Goal: Use online tool/utility: Utilize a website feature to perform a specific function

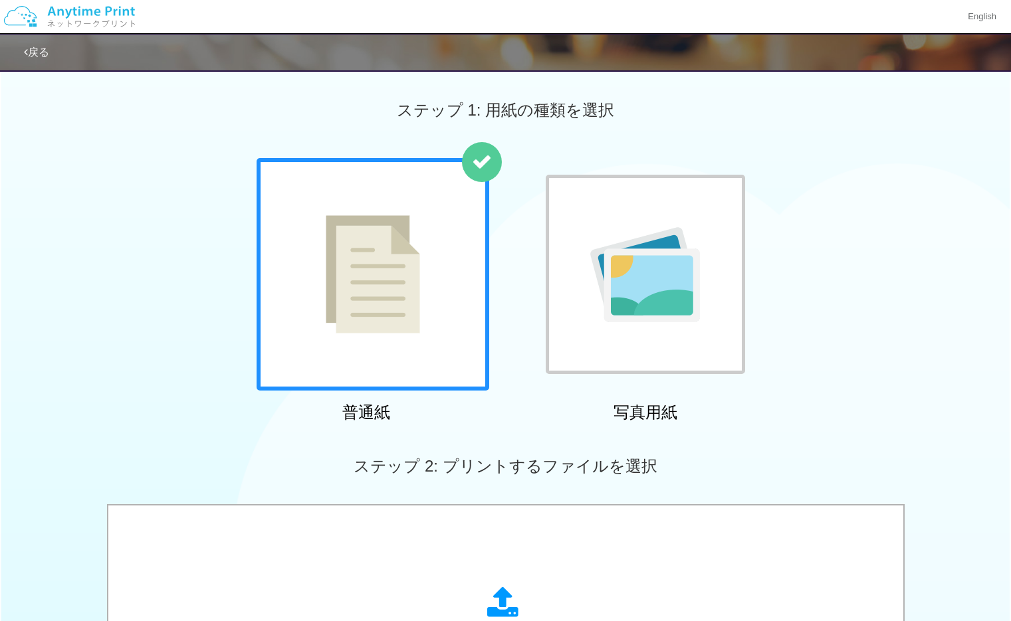
scroll to position [389, 0]
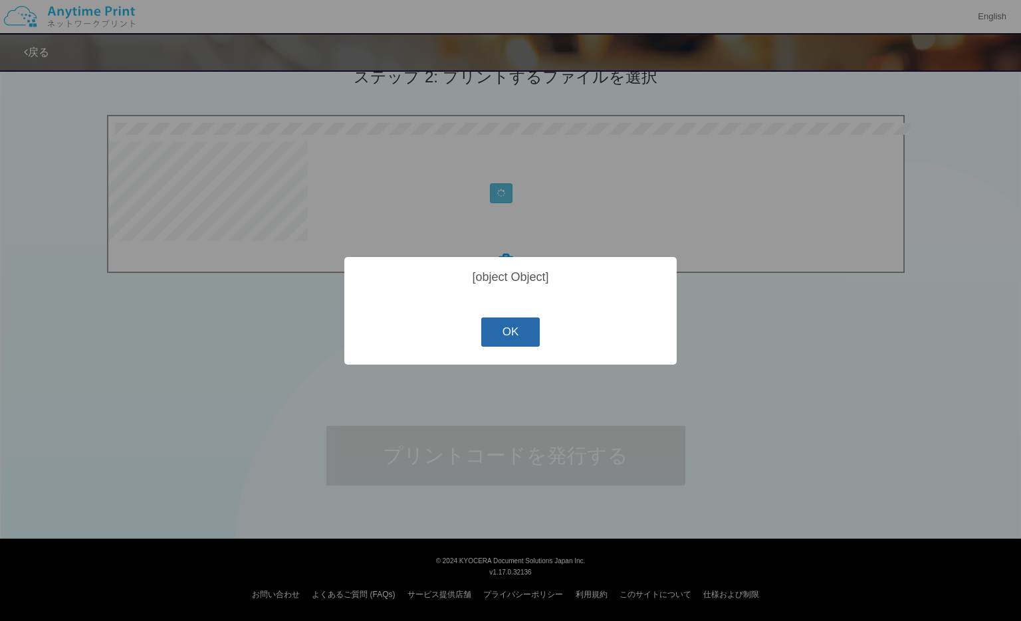
click at [518, 331] on button "OK" at bounding box center [510, 332] width 59 height 29
click at [494, 347] on button "OK" at bounding box center [510, 332] width 59 height 29
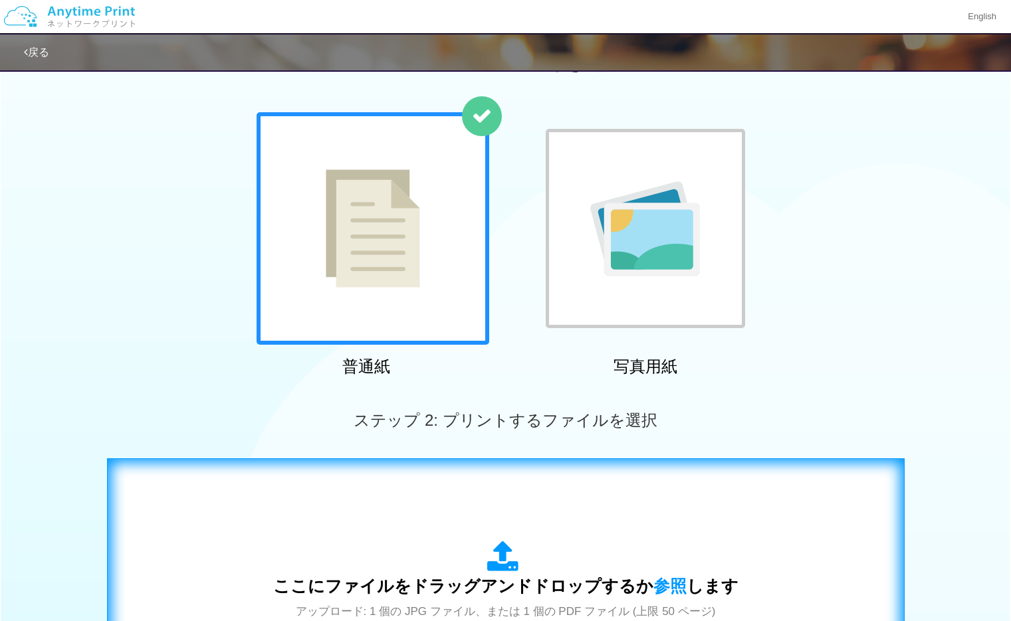
scroll to position [0, 0]
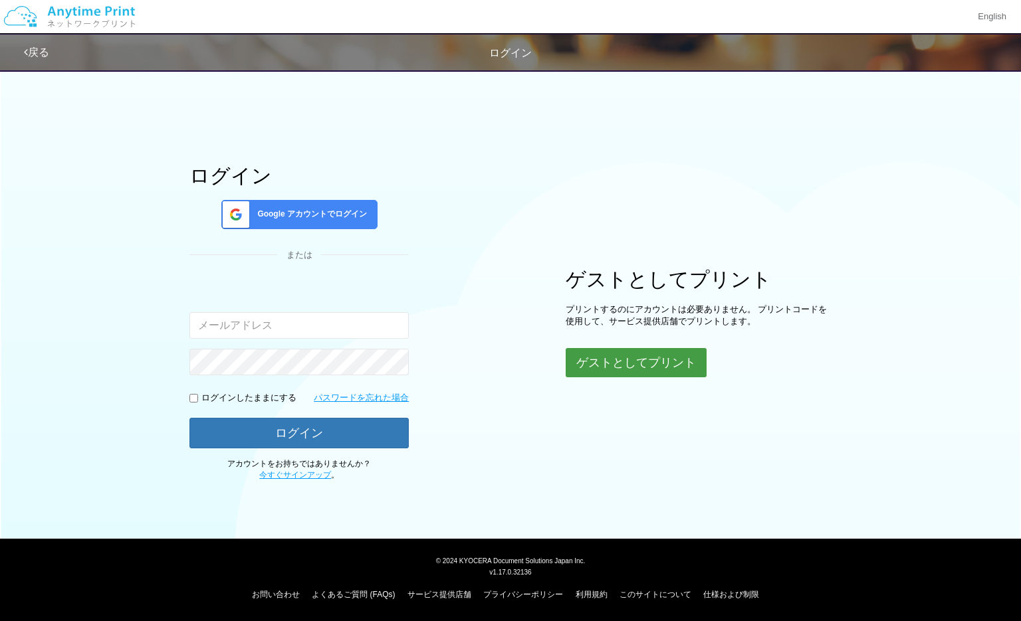
click at [613, 356] on button "ゲストとしてプリント" at bounding box center [635, 362] width 141 height 29
click at [594, 361] on button "ゲストとしてプリント" at bounding box center [635, 362] width 141 height 29
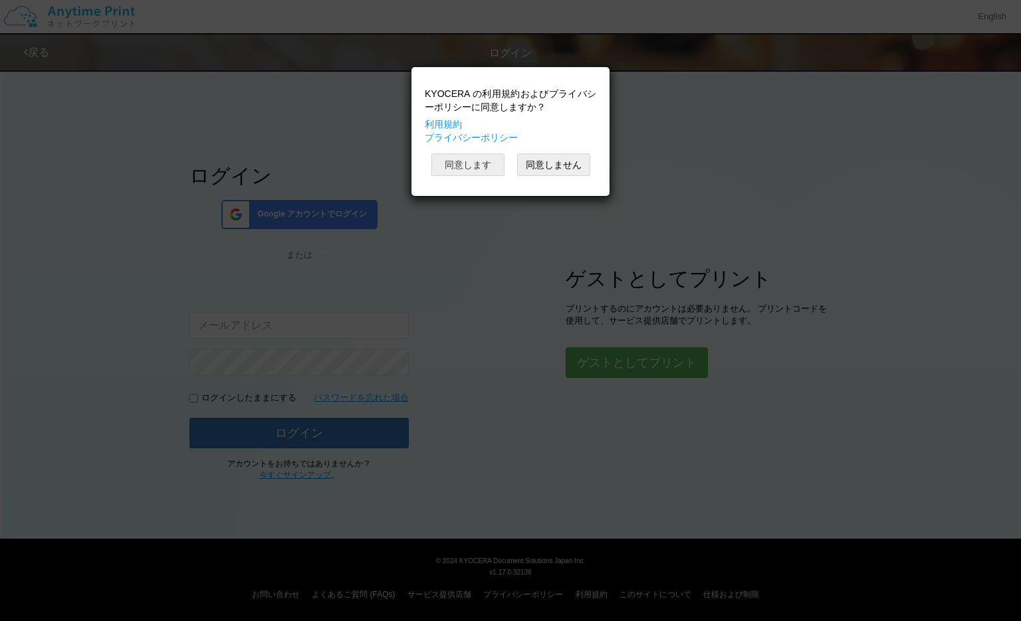
click at [484, 172] on button "同意します" at bounding box center [467, 164] width 73 height 23
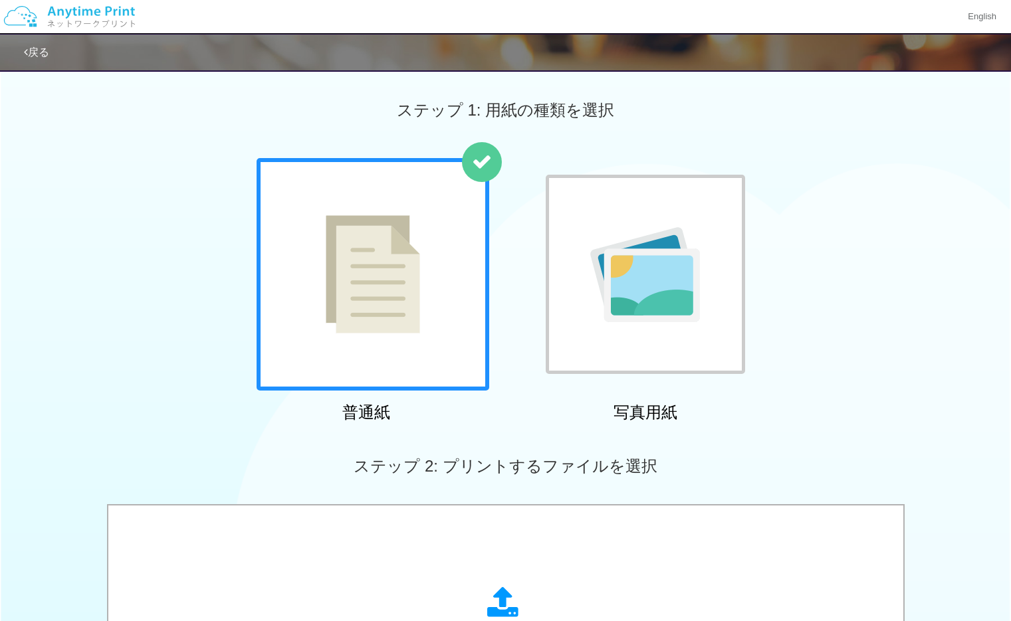
scroll to position [389, 0]
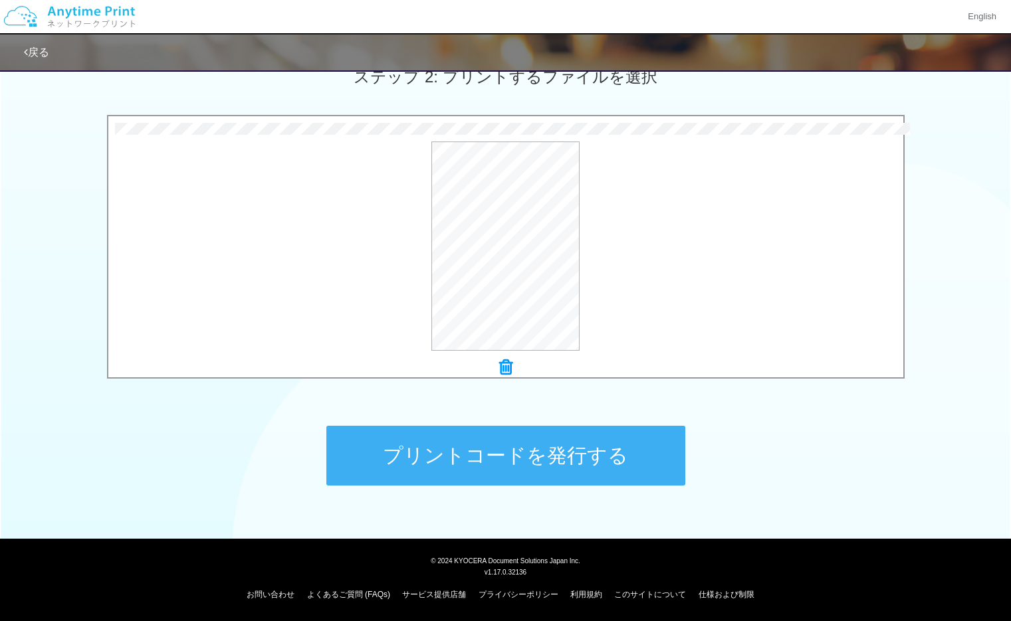
click at [412, 465] on button "プリントコードを発行する" at bounding box center [505, 456] width 359 height 60
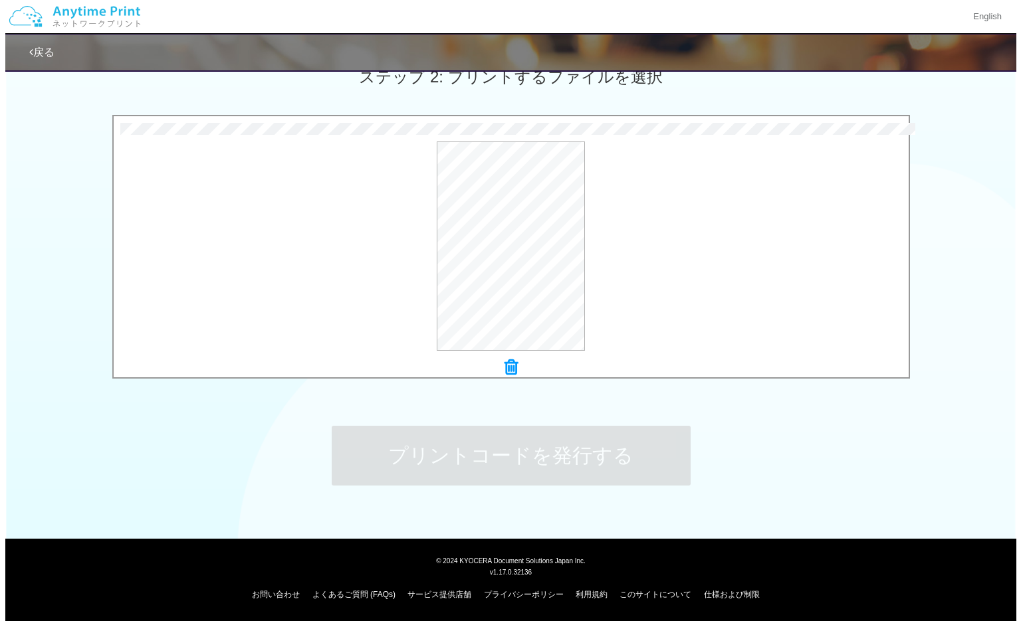
scroll to position [0, 0]
